Goal: Ask a question

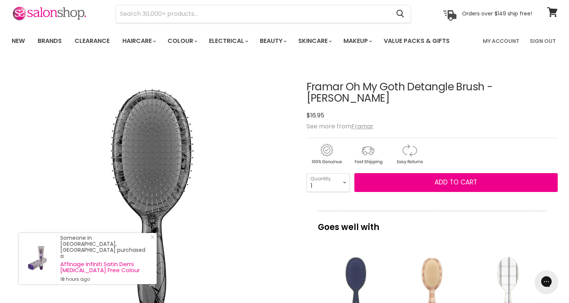
scroll to position [29, 0]
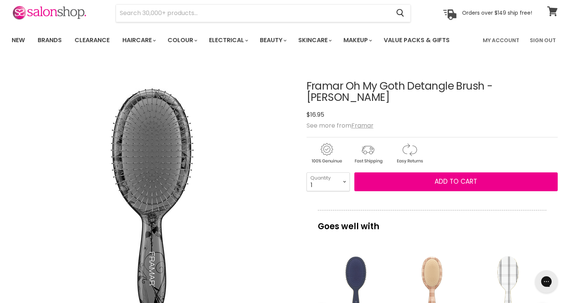
click at [554, 8] on span at bounding box center [557, 7] width 8 height 8
select select "7"
type input "7"
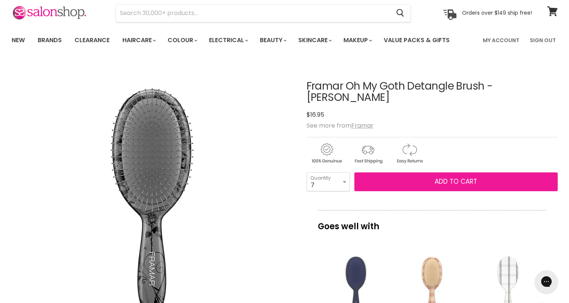
click at [384, 173] on button "Add to cart" at bounding box center [455, 182] width 203 height 19
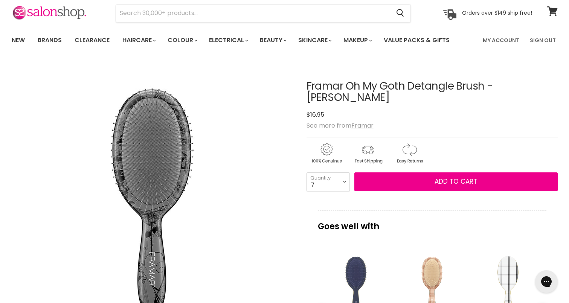
click at [463, 184] on div "Framar Oh My Goth Detangle Brush - [PERSON_NAME] No reviews $16.95 See more fro…" at bounding box center [432, 297] width 251 height 471
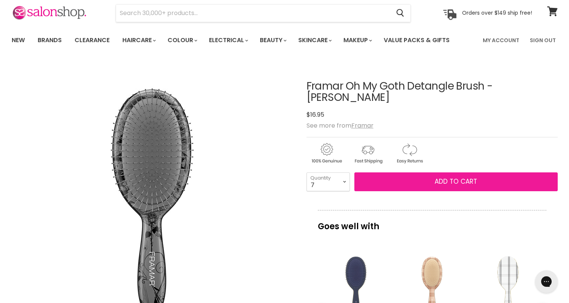
click at [464, 177] on span "Add to cart" at bounding box center [456, 181] width 43 height 9
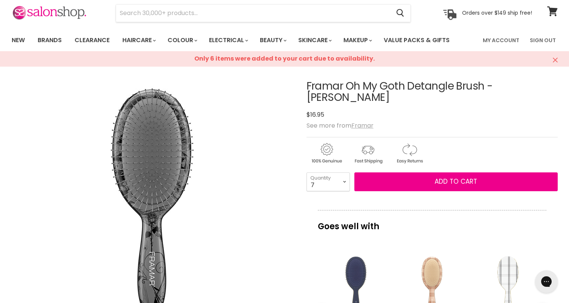
click at [360, 121] on u "Framar" at bounding box center [362, 125] width 22 height 9
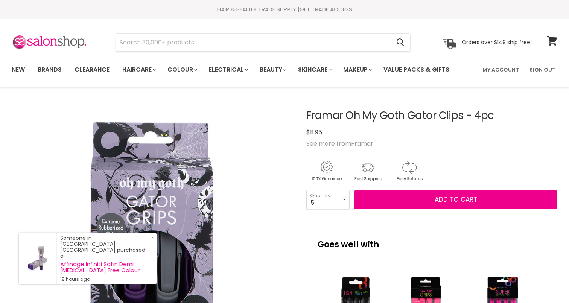
select select "5"
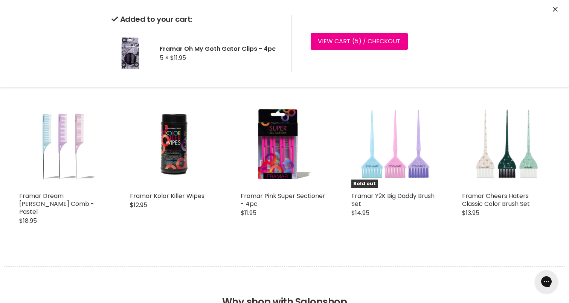
scroll to position [569, 0]
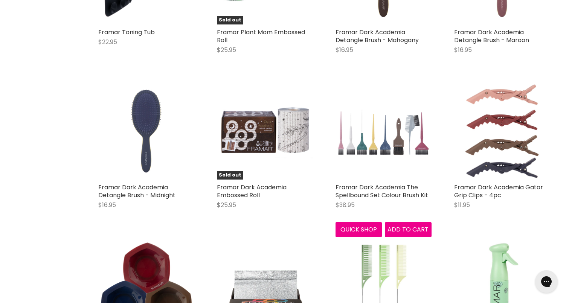
scroll to position [2089, 0]
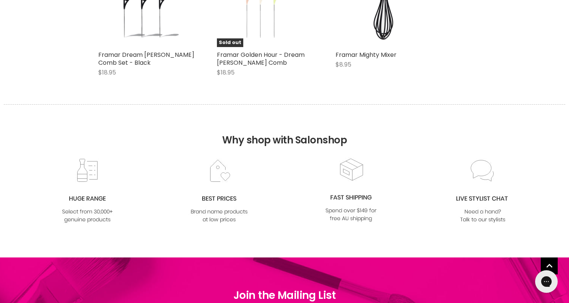
scroll to position [4490, 0]
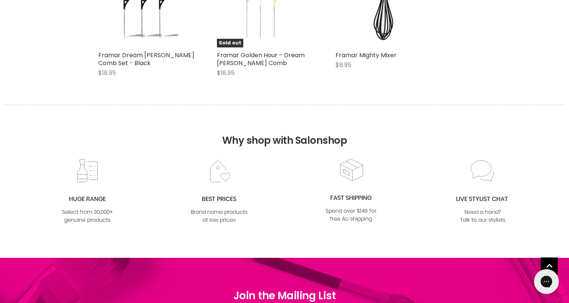
click at [545, 281] on icon "Gorgias live chat" at bounding box center [546, 282] width 8 height 8
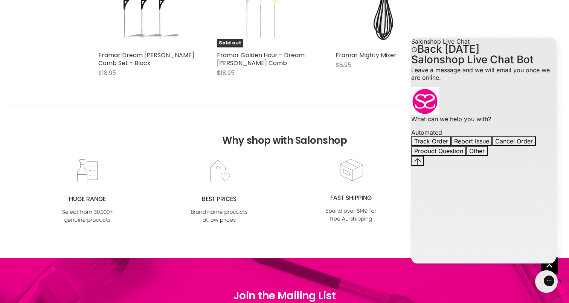
click at [466, 156] on button "Product Question" at bounding box center [438, 151] width 55 height 10
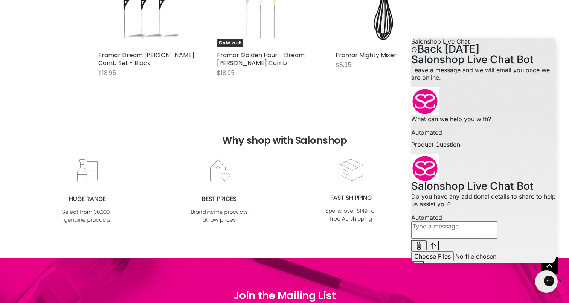
click at [461, 239] on textarea "live chat message input" at bounding box center [454, 229] width 86 height 17
type textarea "D"
type textarea "Did you have Buffy and Wednesday brushes too ? I would like to buy all of the o…"
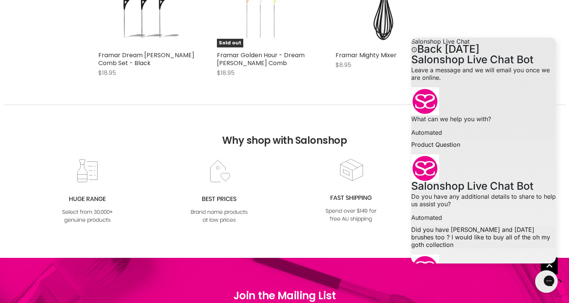
scroll to position [72, 0]
type input "maxx-e3@hotmail.com"
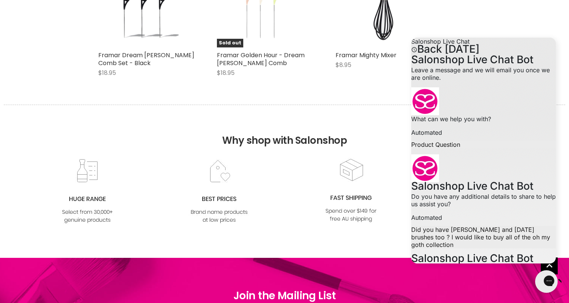
type textarea "no"
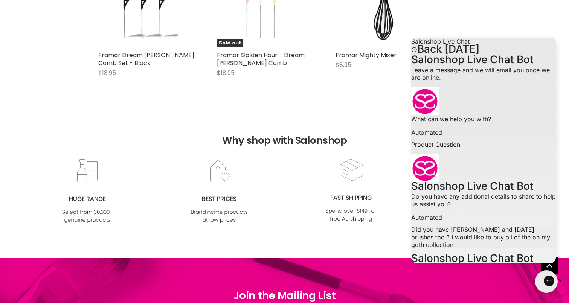
click at [221, 192] on img at bounding box center [219, 192] width 61 height 66
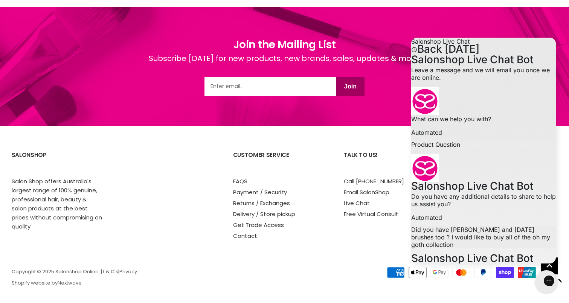
scroll to position [4739, 0]
